Goal: Task Accomplishment & Management: Complete application form

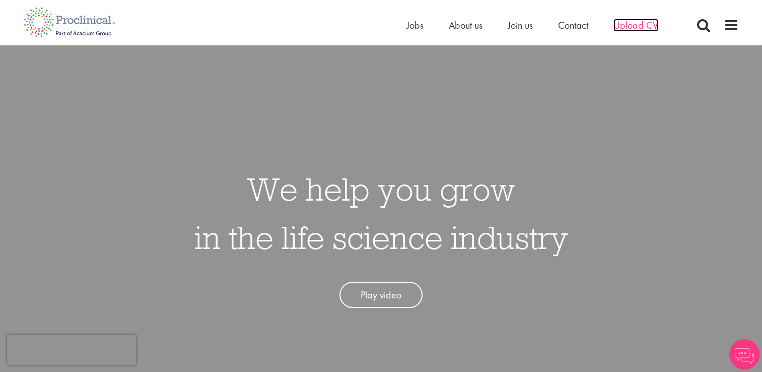
click at [632, 25] on span "Upload CV" at bounding box center [635, 25] width 45 height 13
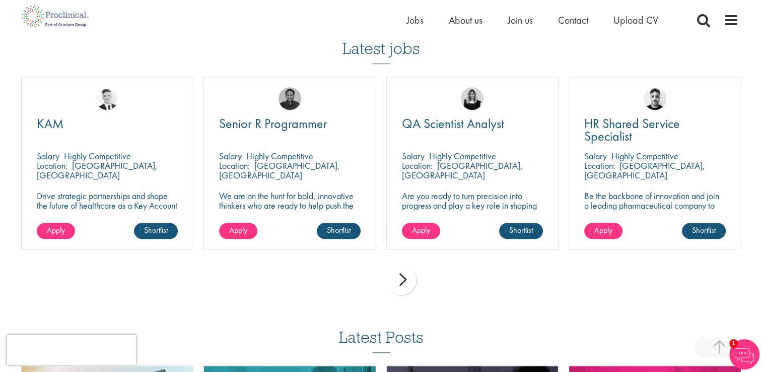
scroll to position [691, 0]
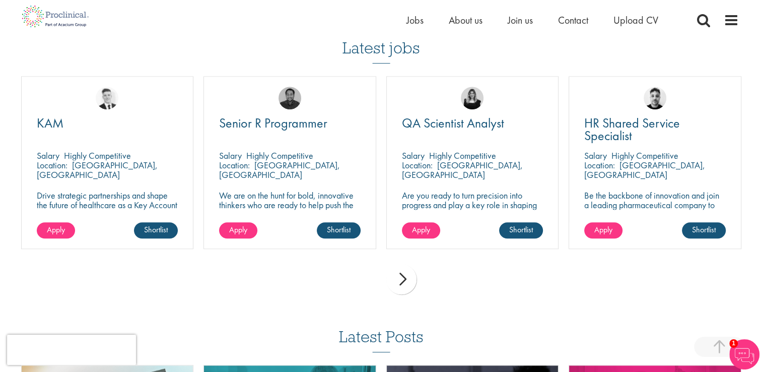
click at [404, 281] on div "next" at bounding box center [401, 279] width 30 height 30
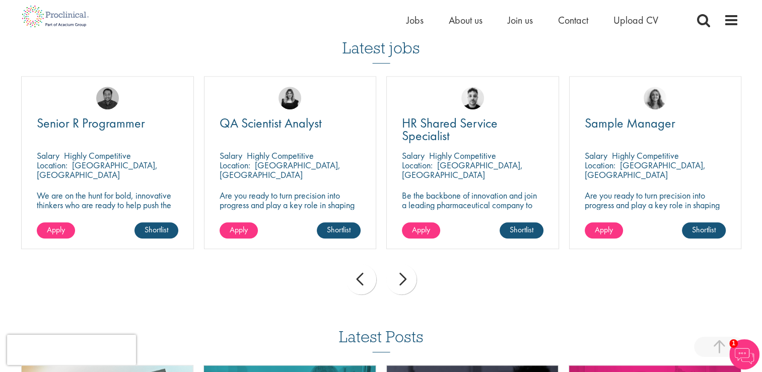
click at [404, 281] on div "next" at bounding box center [401, 279] width 30 height 30
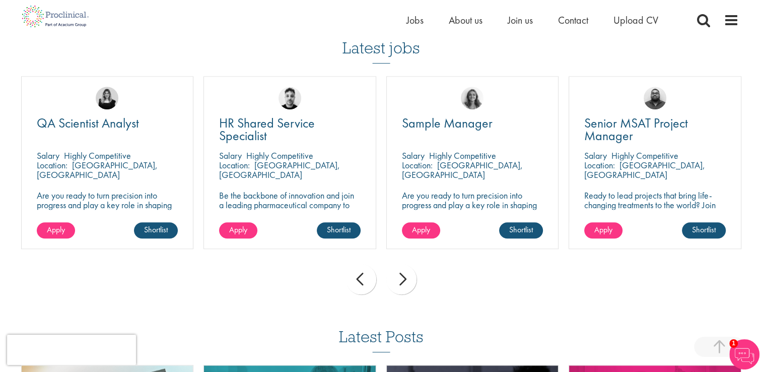
click at [404, 281] on div "next" at bounding box center [401, 279] width 30 height 30
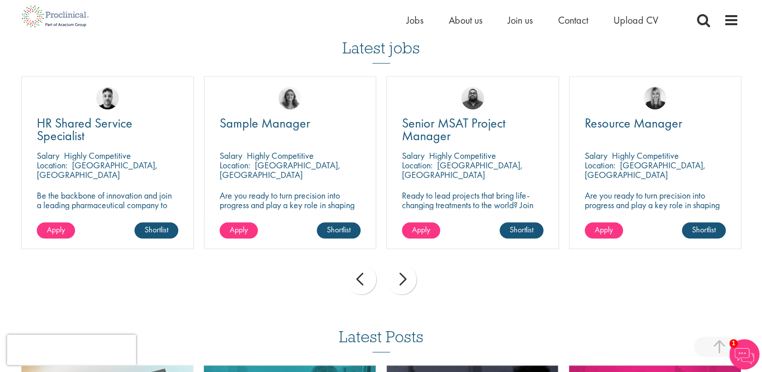
click at [404, 281] on div "next" at bounding box center [401, 279] width 30 height 30
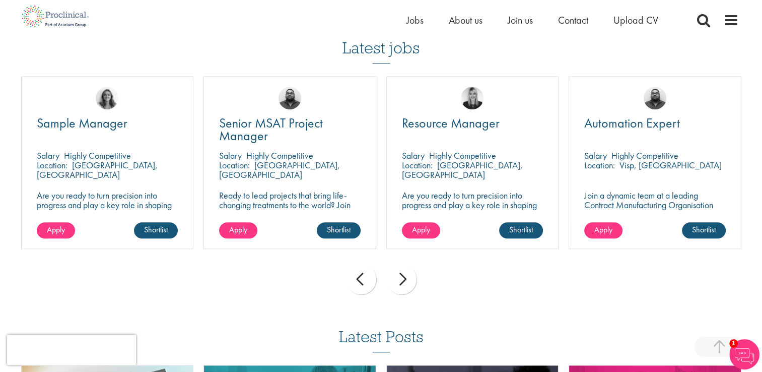
click at [404, 281] on div "next" at bounding box center [401, 279] width 30 height 30
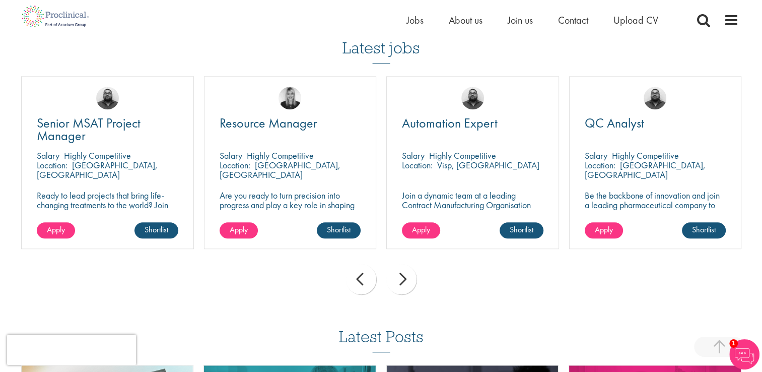
click at [404, 281] on div "next" at bounding box center [401, 279] width 30 height 30
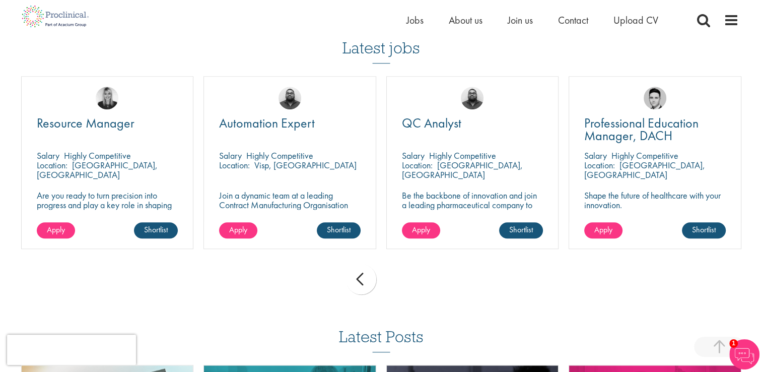
click at [404, 281] on div "prev next" at bounding box center [381, 281] width 730 height 44
click at [357, 280] on div "prev" at bounding box center [361, 279] width 30 height 30
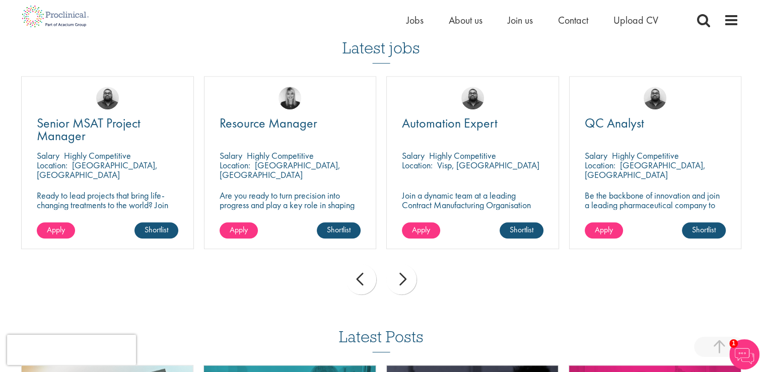
click at [357, 280] on div "prev" at bounding box center [361, 279] width 30 height 30
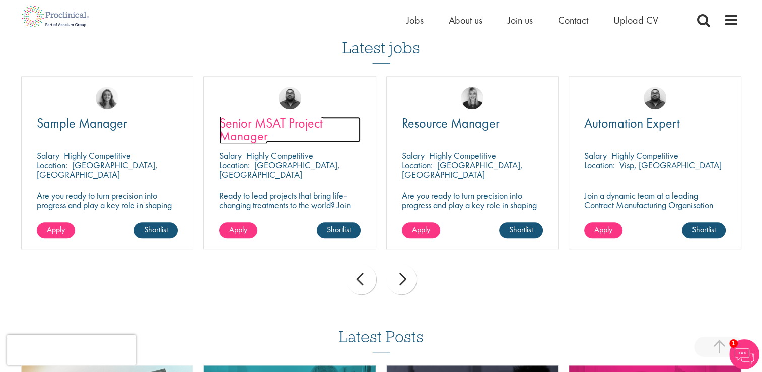
click at [244, 129] on span "Senior MSAT Project Manager" at bounding box center [271, 129] width 104 height 30
